Goal: Information Seeking & Learning: Check status

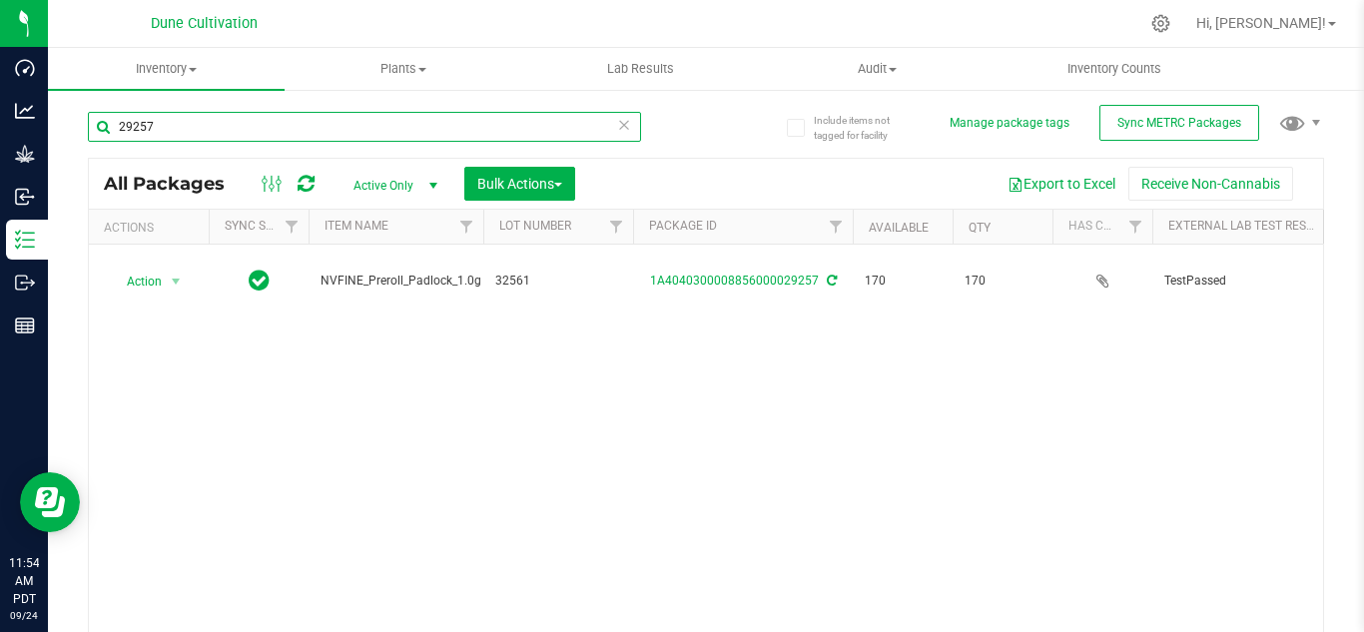
click at [206, 124] on input "29257" at bounding box center [364, 127] width 553 height 30
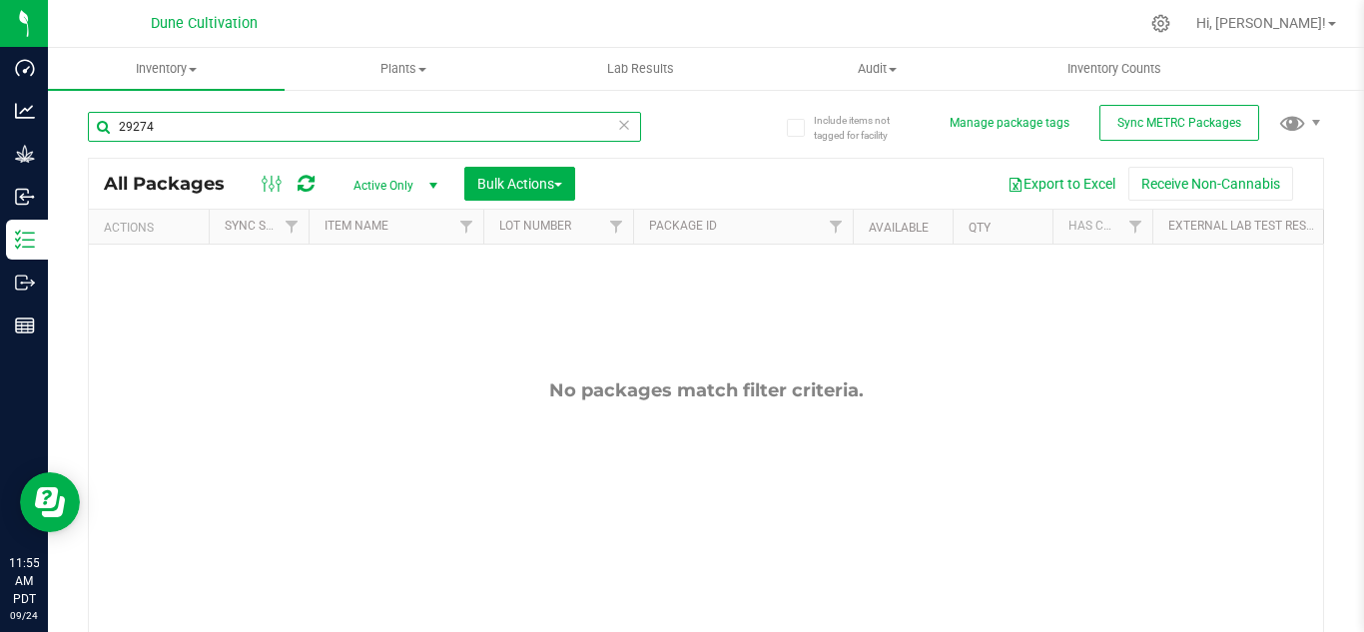
type input "29274"
click at [429, 181] on span "select" at bounding box center [433, 186] width 16 height 16
click at [371, 303] on li "All" at bounding box center [390, 308] width 108 height 30
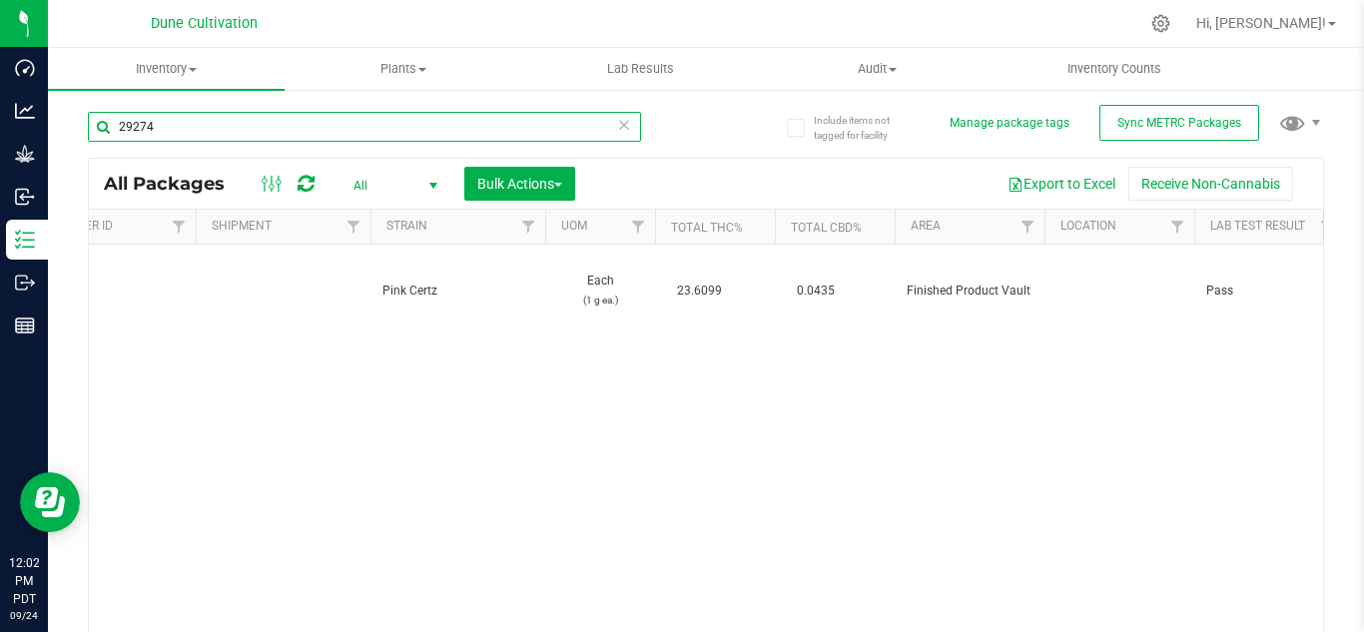
click at [216, 126] on input "29274" at bounding box center [364, 127] width 553 height 30
type input "29249"
